Goal: Task Accomplishment & Management: Use online tool/utility

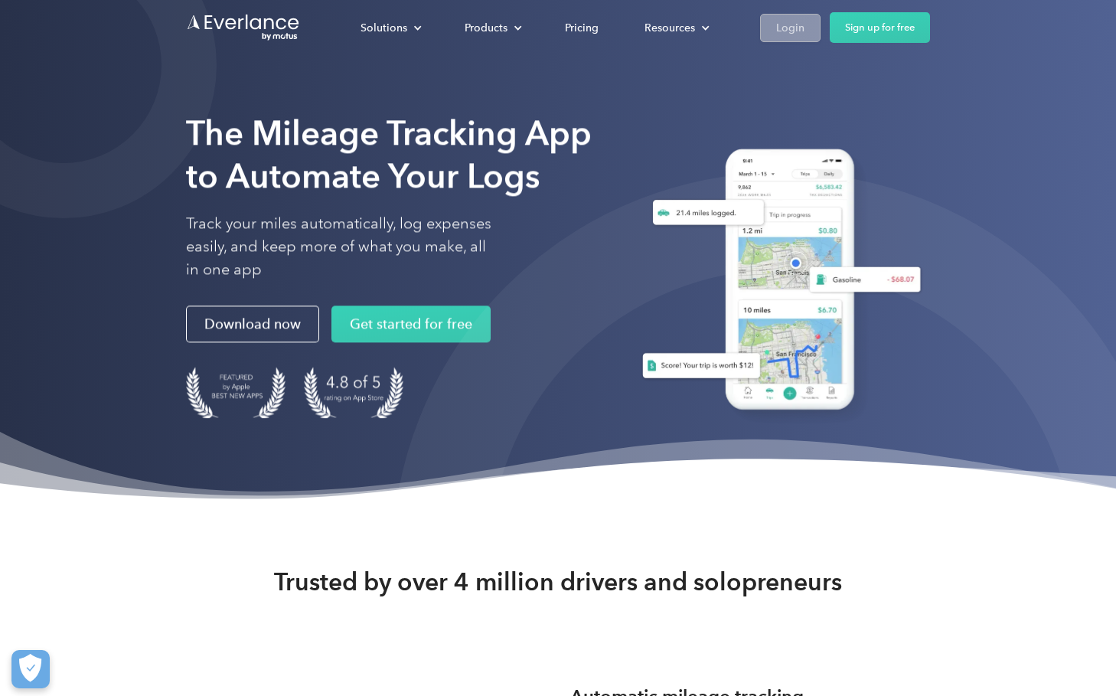
click at [785, 25] on div "Login" at bounding box center [790, 27] width 28 height 19
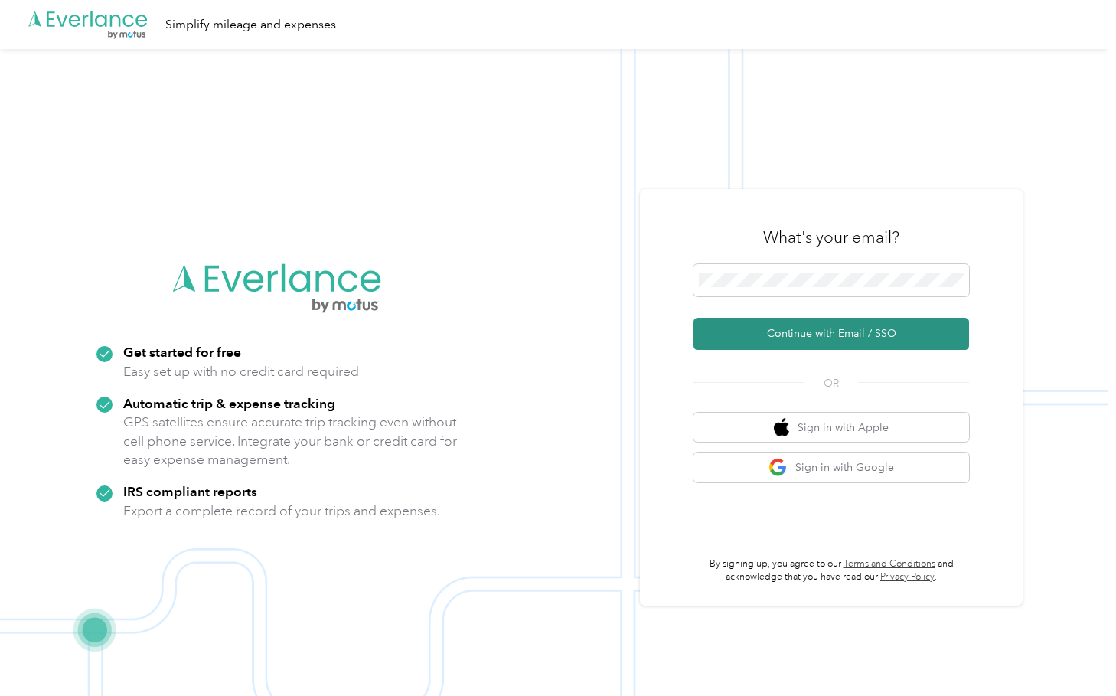
click at [779, 336] on button "Continue with Email / SSO" at bounding box center [832, 334] width 276 height 32
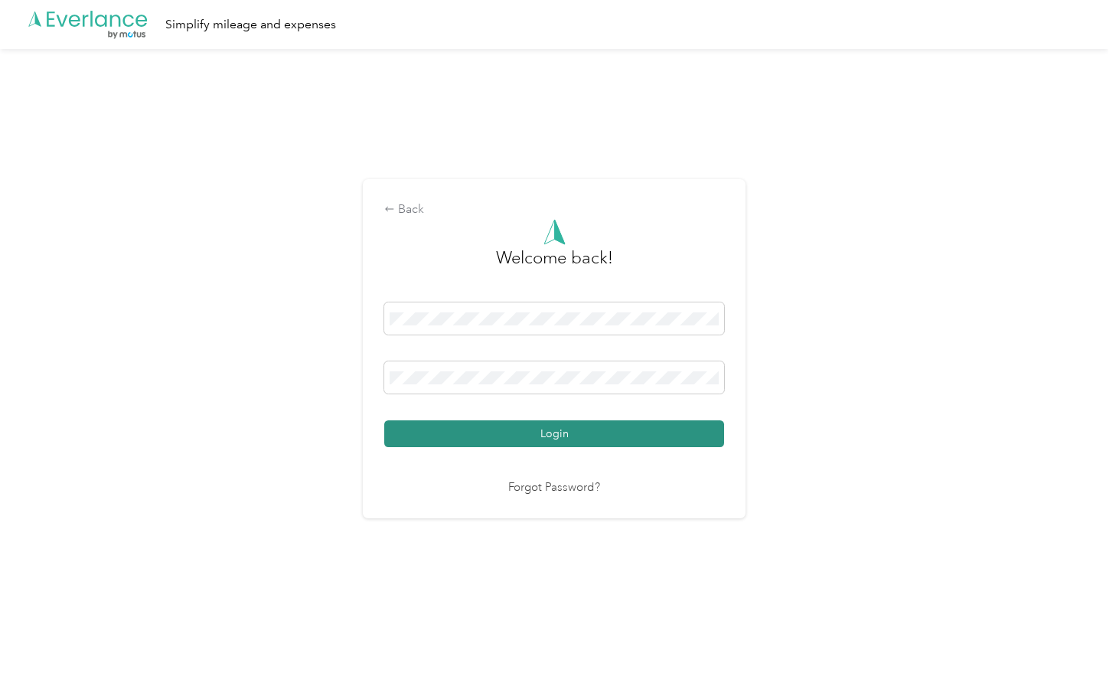
click at [642, 429] on button "Login" at bounding box center [554, 433] width 340 height 27
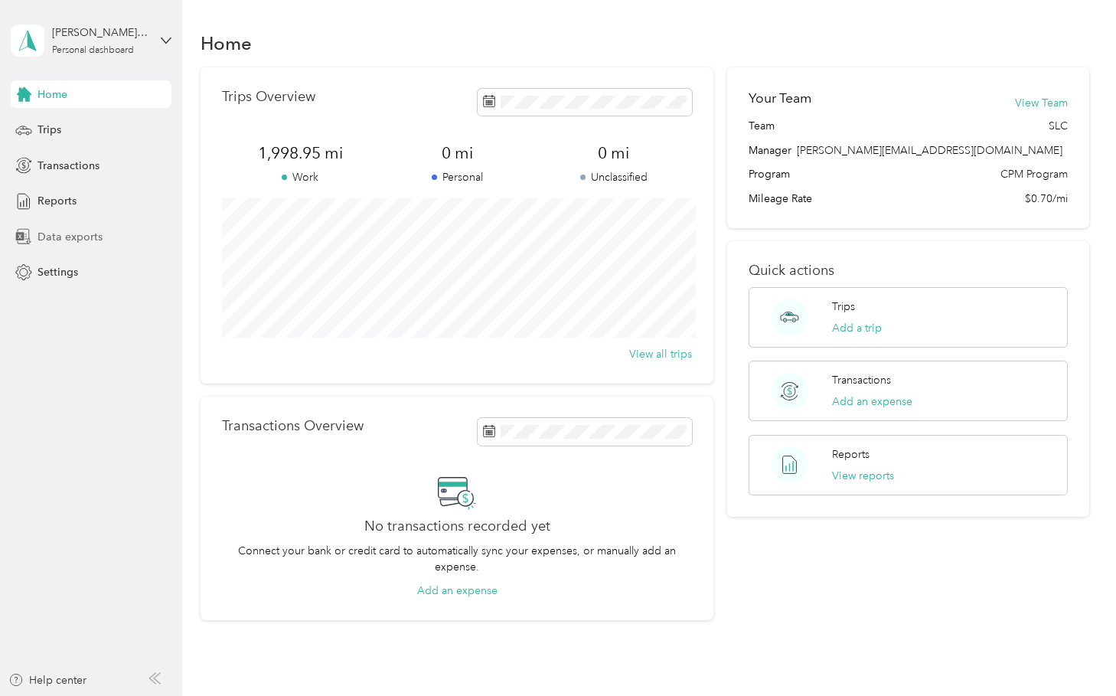
click at [85, 239] on span "Data exports" at bounding box center [70, 237] width 65 height 16
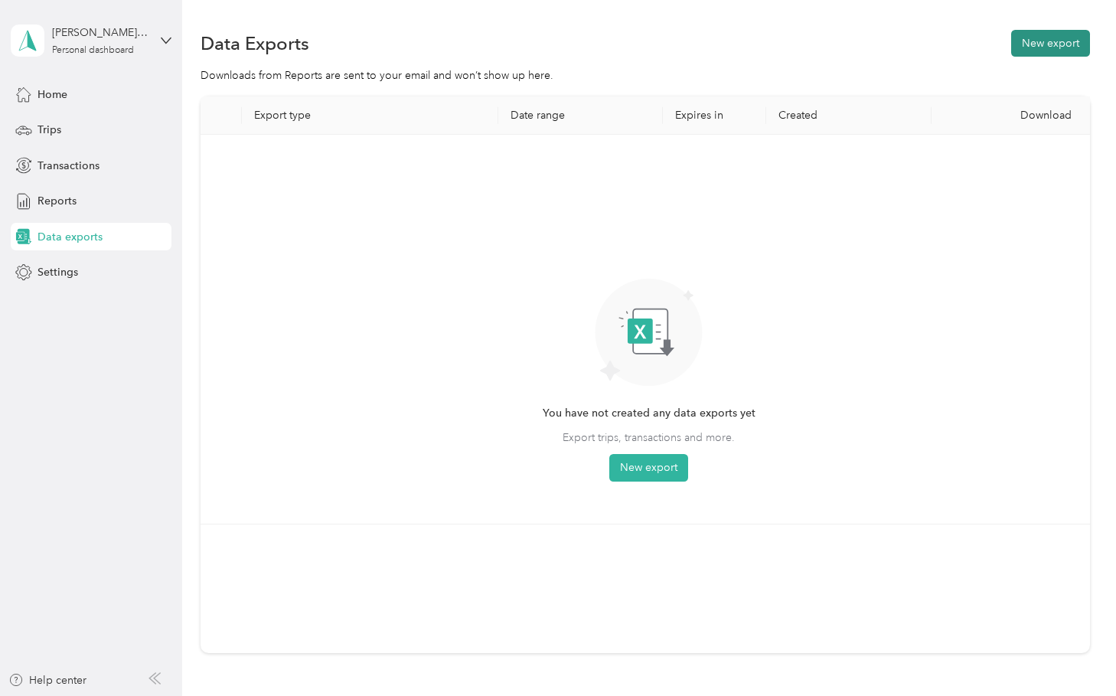
click at [1032, 47] on button "New export" at bounding box center [1050, 43] width 79 height 27
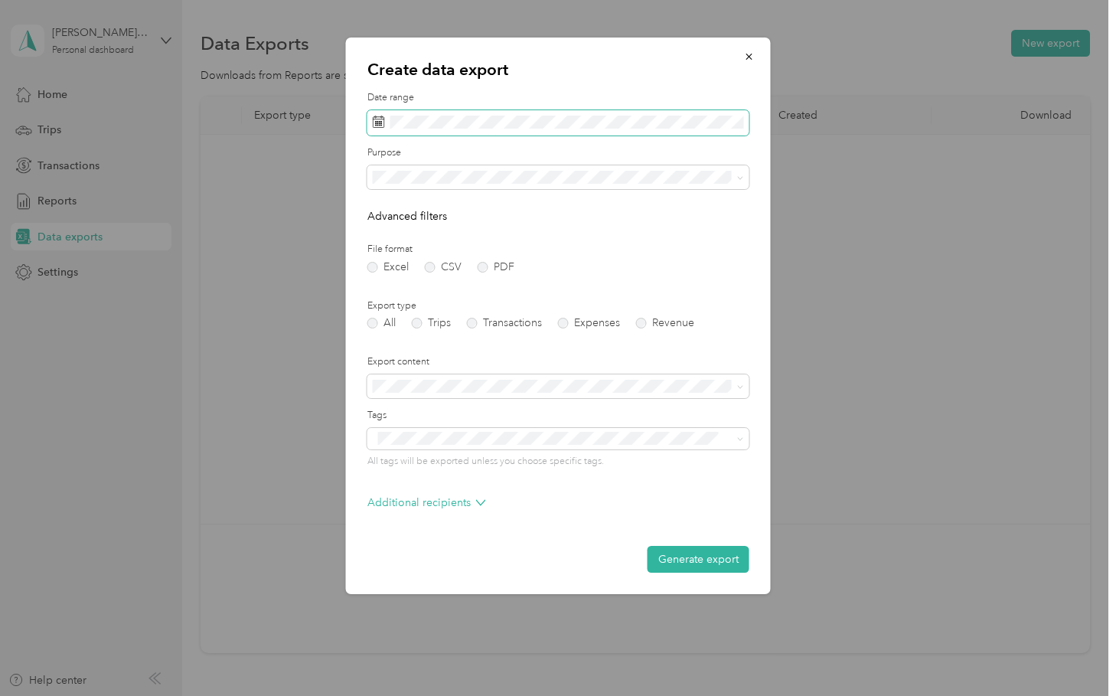
click at [374, 128] on span at bounding box center [379, 123] width 12 height 15
click at [425, 129] on span at bounding box center [559, 123] width 382 height 26
click at [379, 122] on rect at bounding box center [380, 121] width 2 height 2
click at [680, 568] on button "Generate export" at bounding box center [699, 559] width 102 height 27
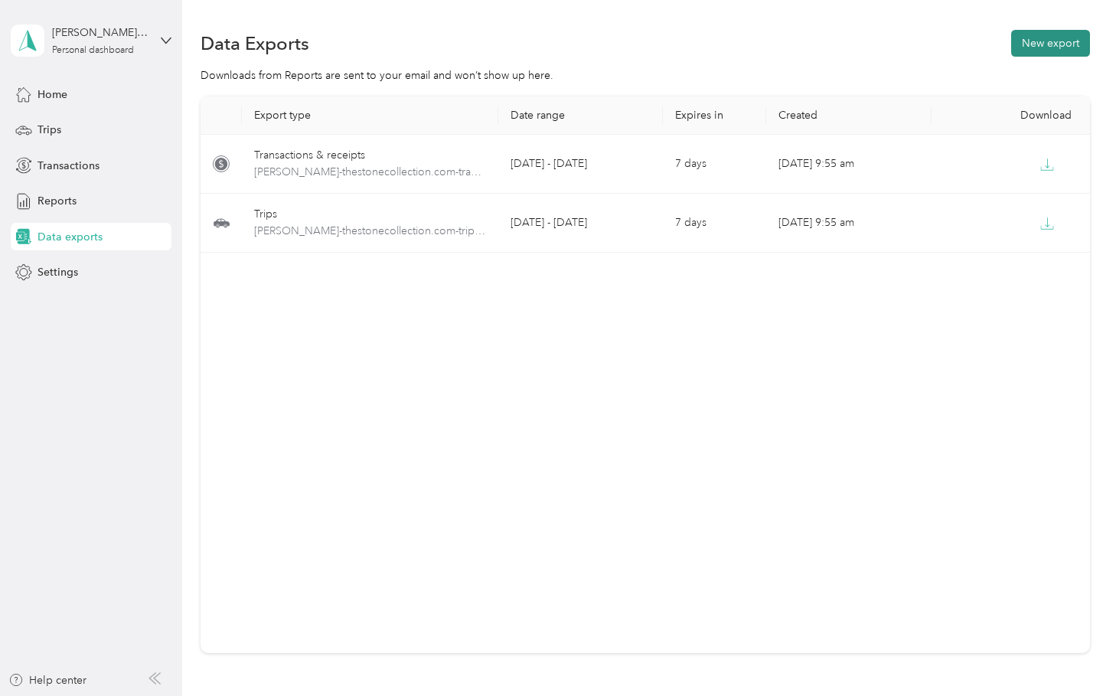
click at [1057, 44] on button "New export" at bounding box center [1050, 43] width 79 height 27
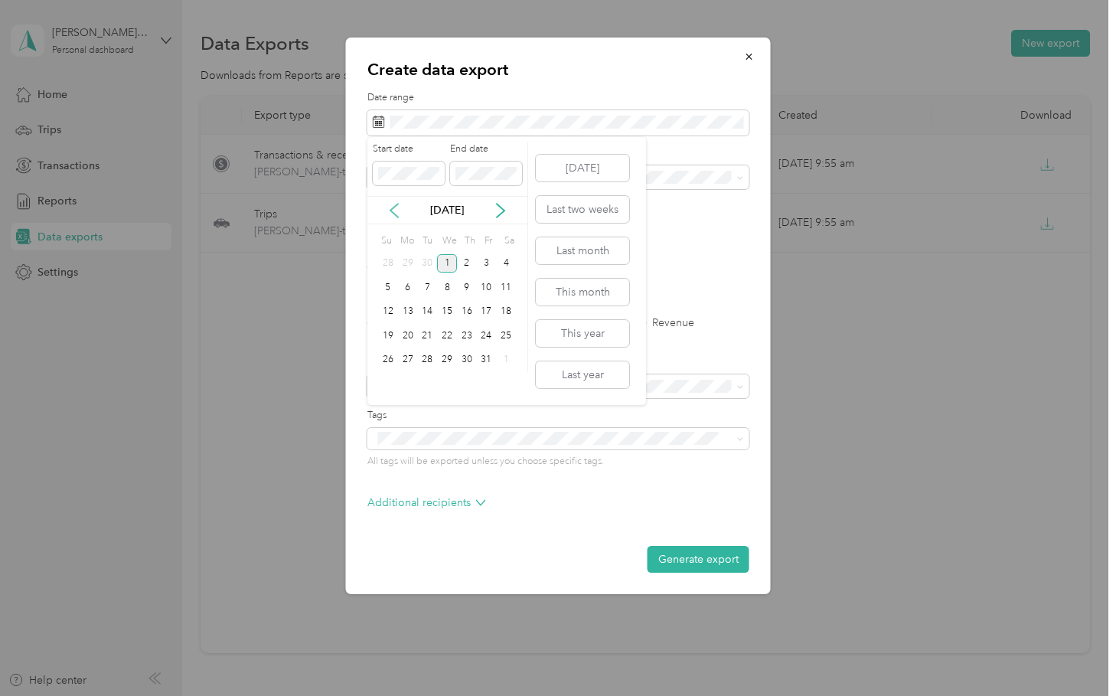
click at [396, 211] on icon at bounding box center [394, 210] width 15 height 15
click at [410, 263] on div "1" at bounding box center [408, 263] width 20 height 19
click at [431, 358] on div "30" at bounding box center [427, 360] width 20 height 19
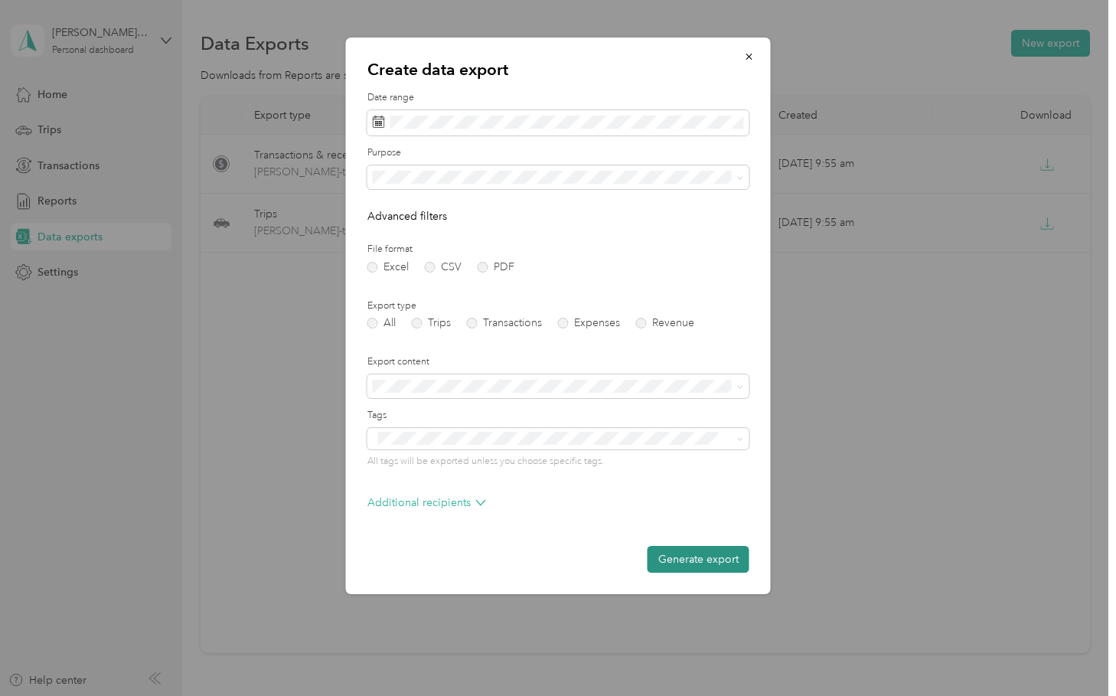
click at [671, 560] on button "Generate export" at bounding box center [699, 559] width 102 height 27
